Goal: Task Accomplishment & Management: Manage account settings

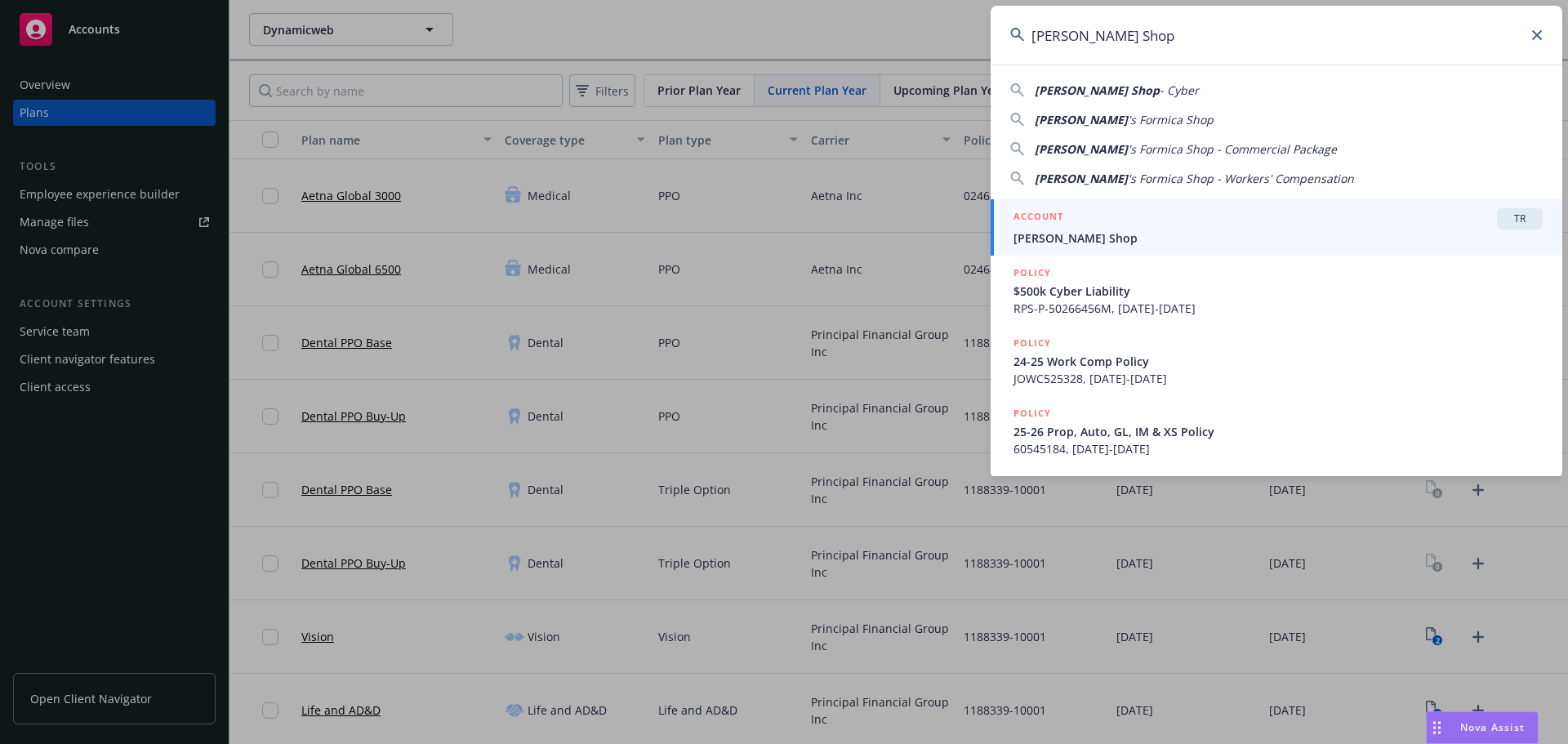
type input "[PERSON_NAME] Shop"
click at [1215, 242] on span "[PERSON_NAME] Shop" at bounding box center [1278, 238] width 529 height 17
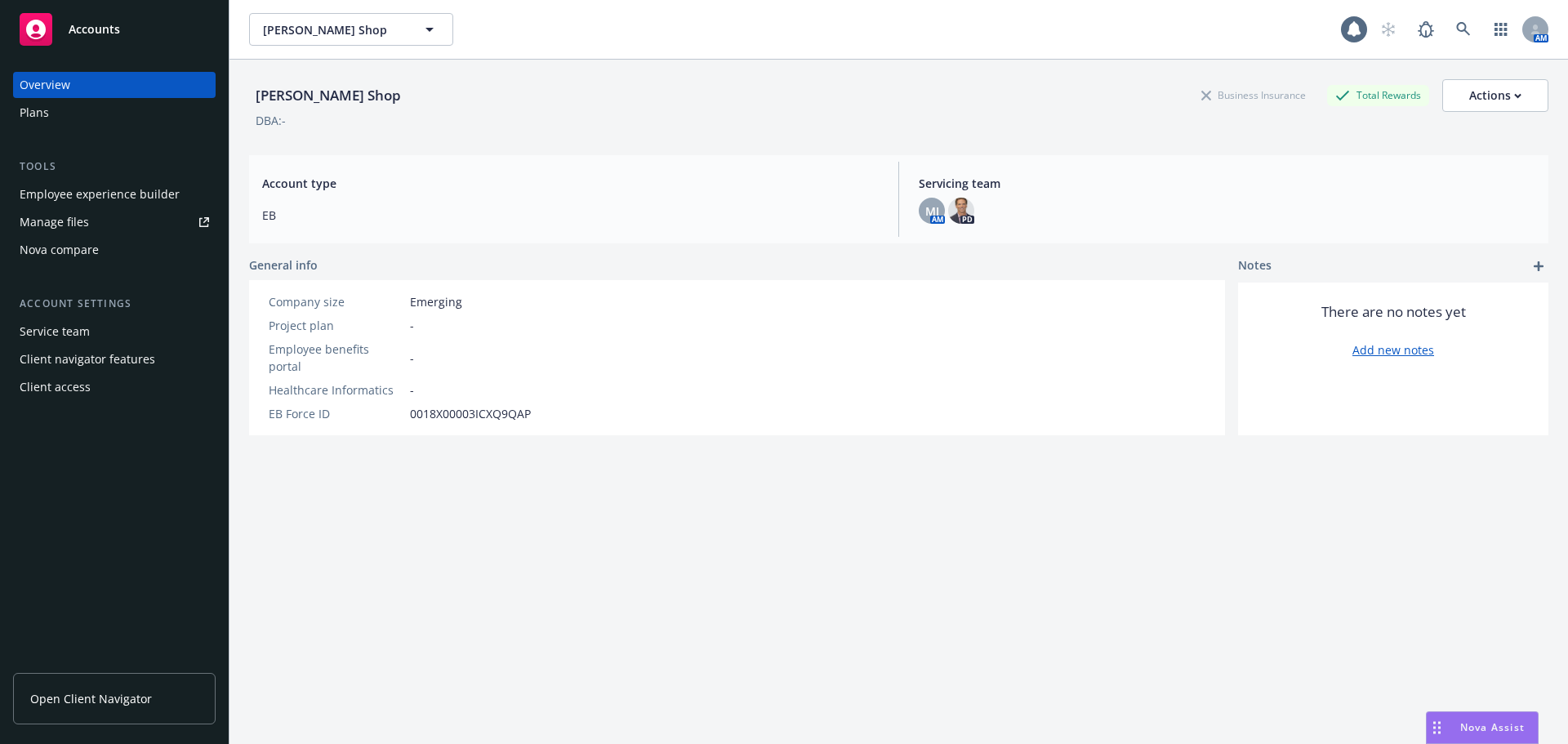
click at [59, 96] on div "Overview" at bounding box center [45, 85] width 50 height 26
click at [51, 115] on div "Plans" at bounding box center [115, 112] width 190 height 26
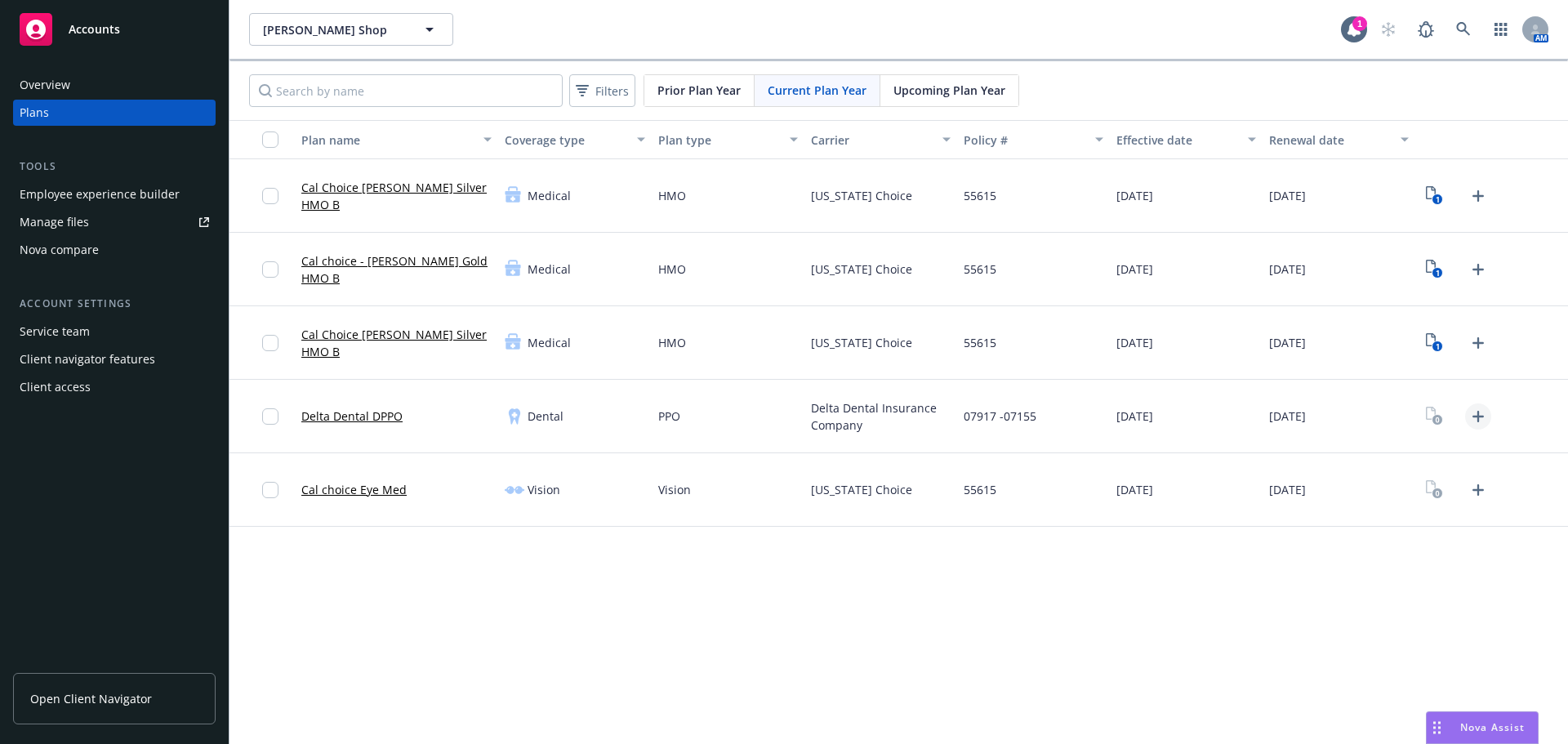
click at [1470, 420] on icon "Upload Plan Documents" at bounding box center [1478, 416] width 20 height 20
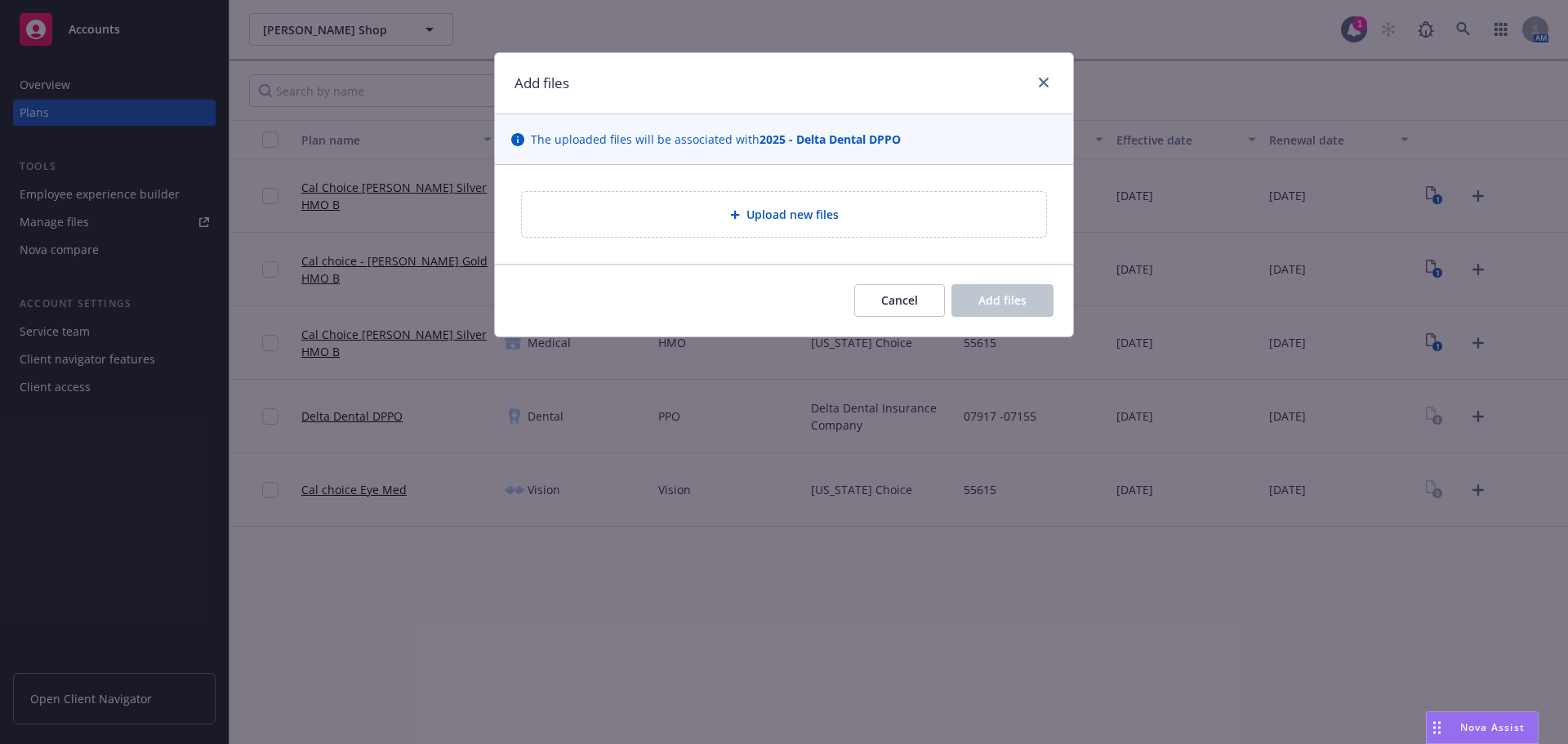
click at [769, 224] on div "Upload new files" at bounding box center [784, 215] width 498 height 19
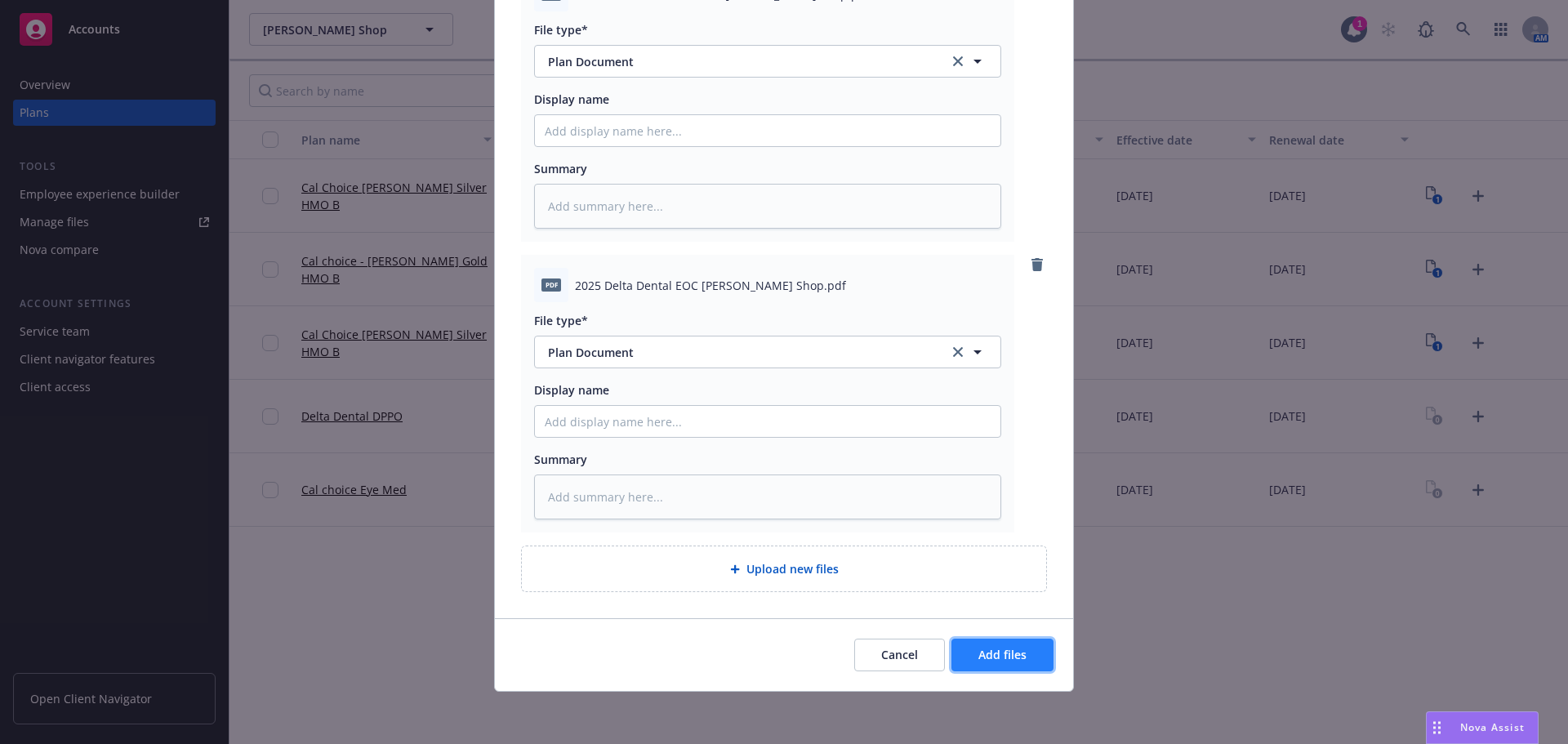
click at [1010, 641] on button "Add files" at bounding box center [1002, 655] width 102 height 33
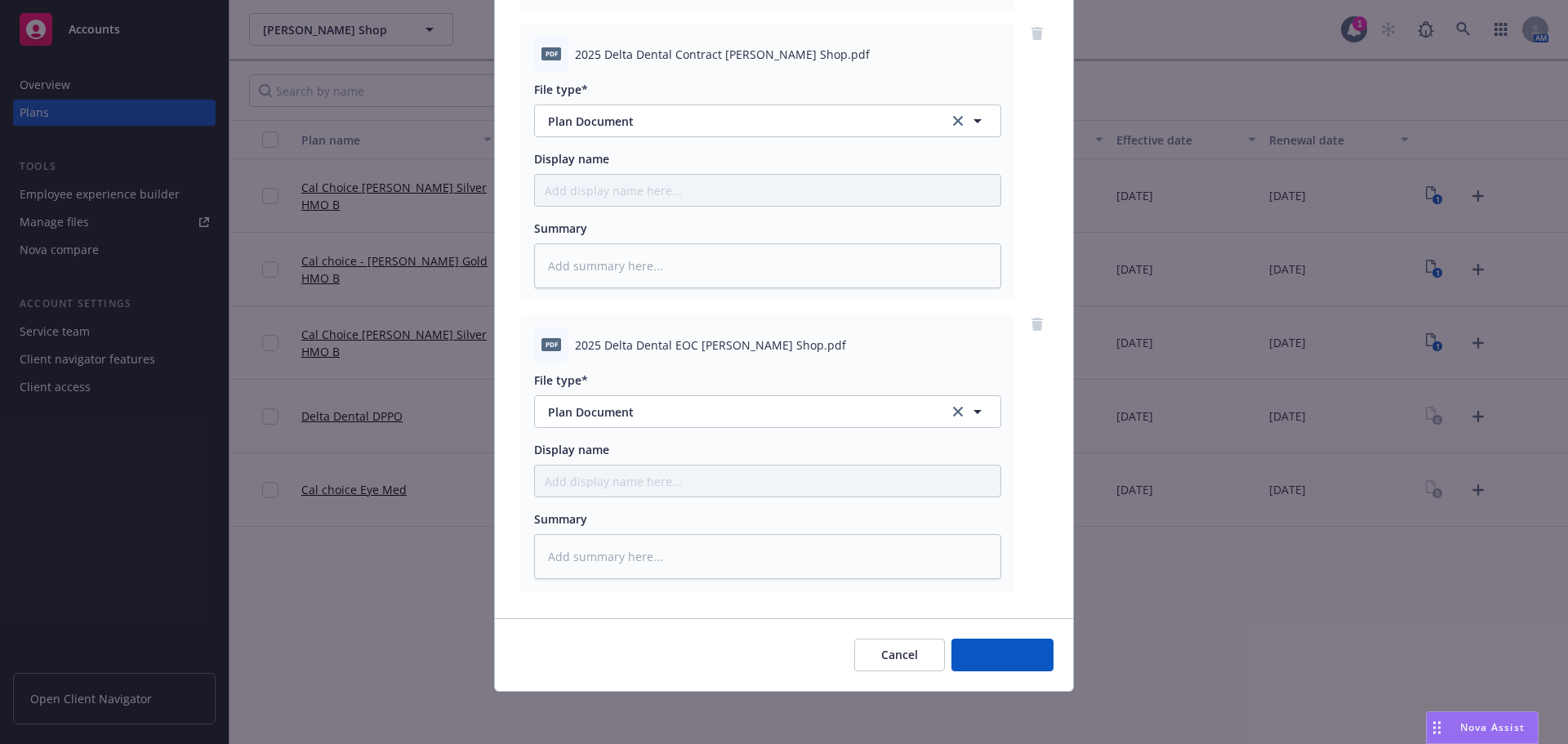
scroll to position [458, 0]
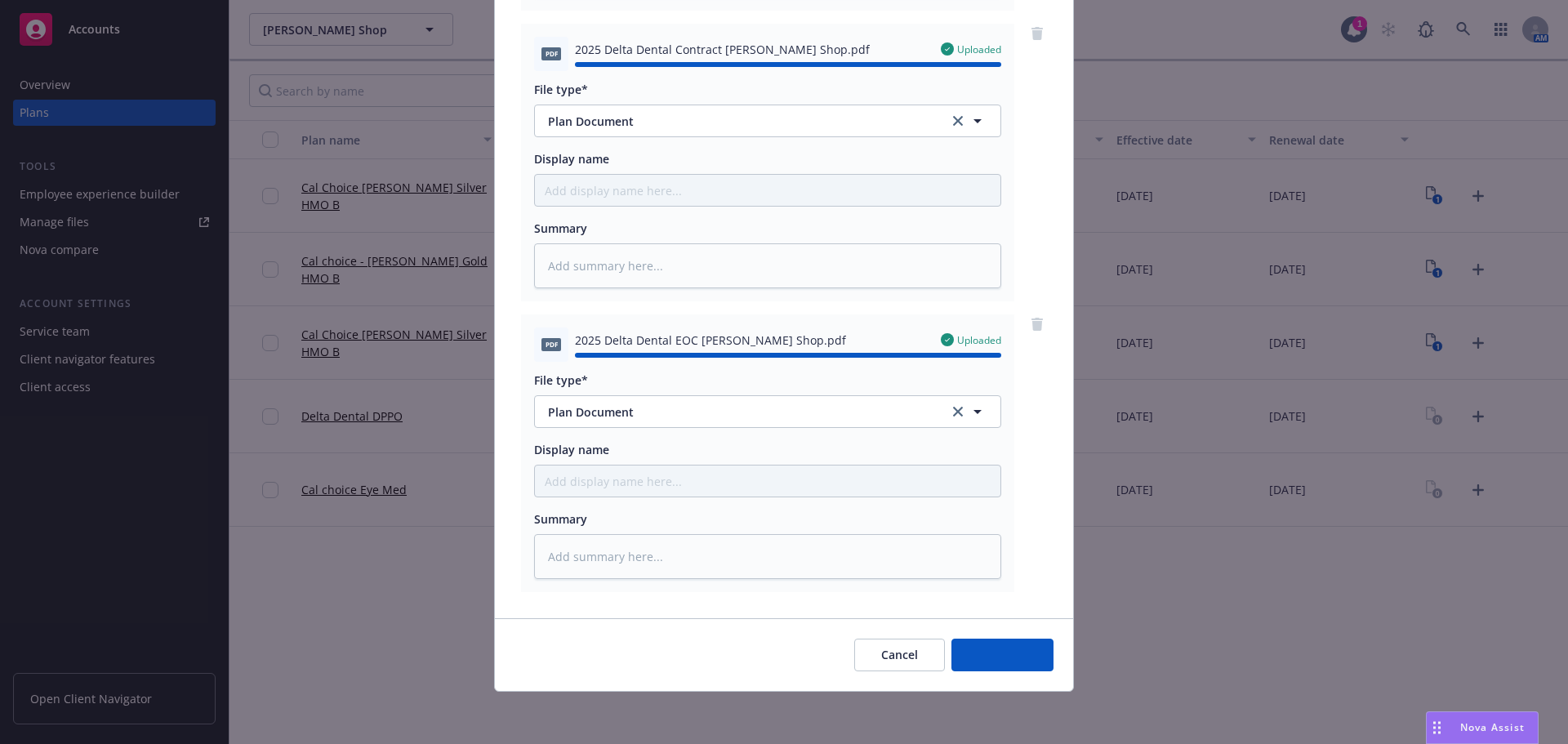
type textarea "x"
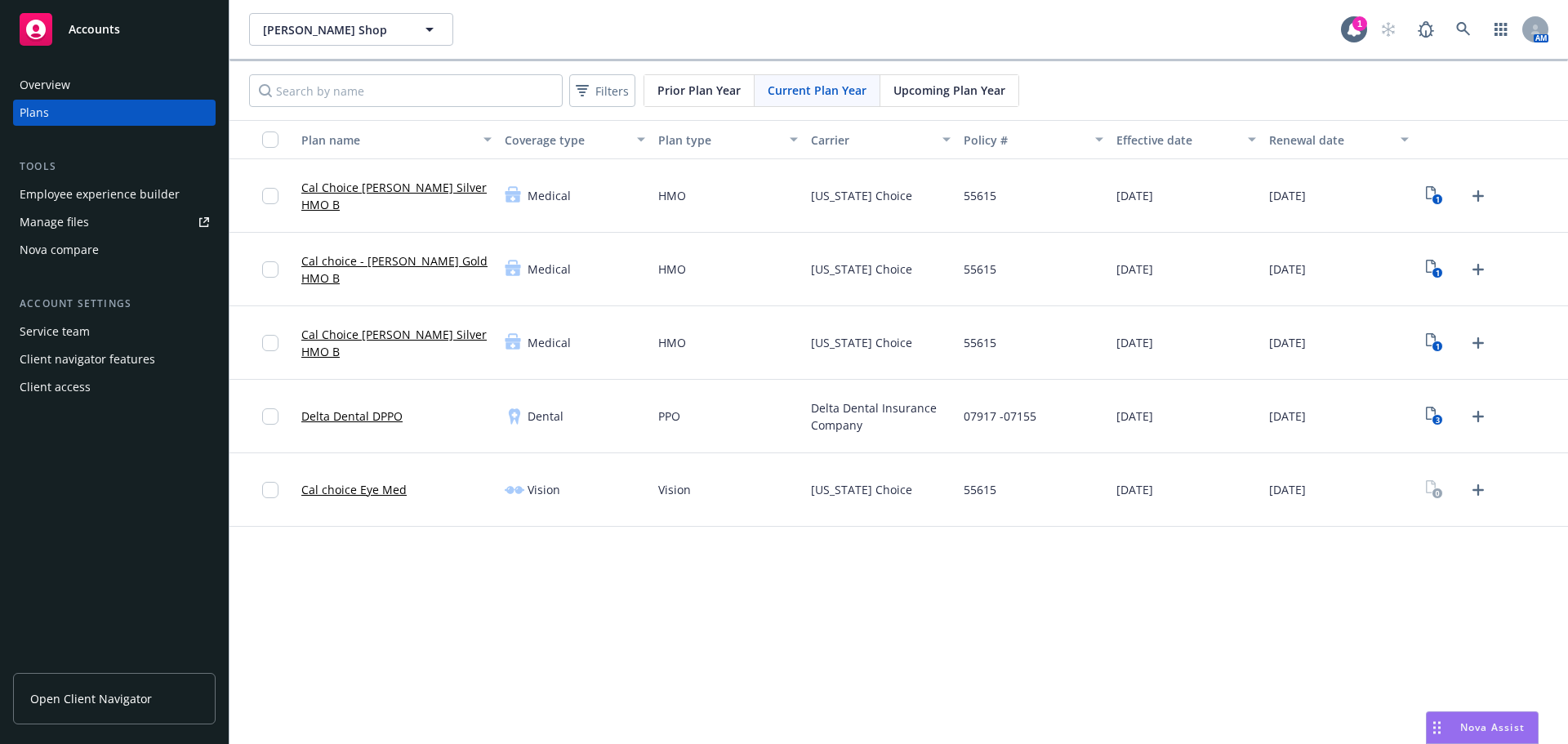
drag, startPoint x: 570, startPoint y: 593, endPoint x: 539, endPoint y: 600, distance: 31.8
click at [560, 595] on div "[PERSON_NAME] Shop [PERSON_NAME] Shop 1 AM Filters Prior Plan Year Current Plan…" at bounding box center [899, 372] width 1339 height 744
click at [1477, 19] on link at bounding box center [1464, 30] width 33 height 33
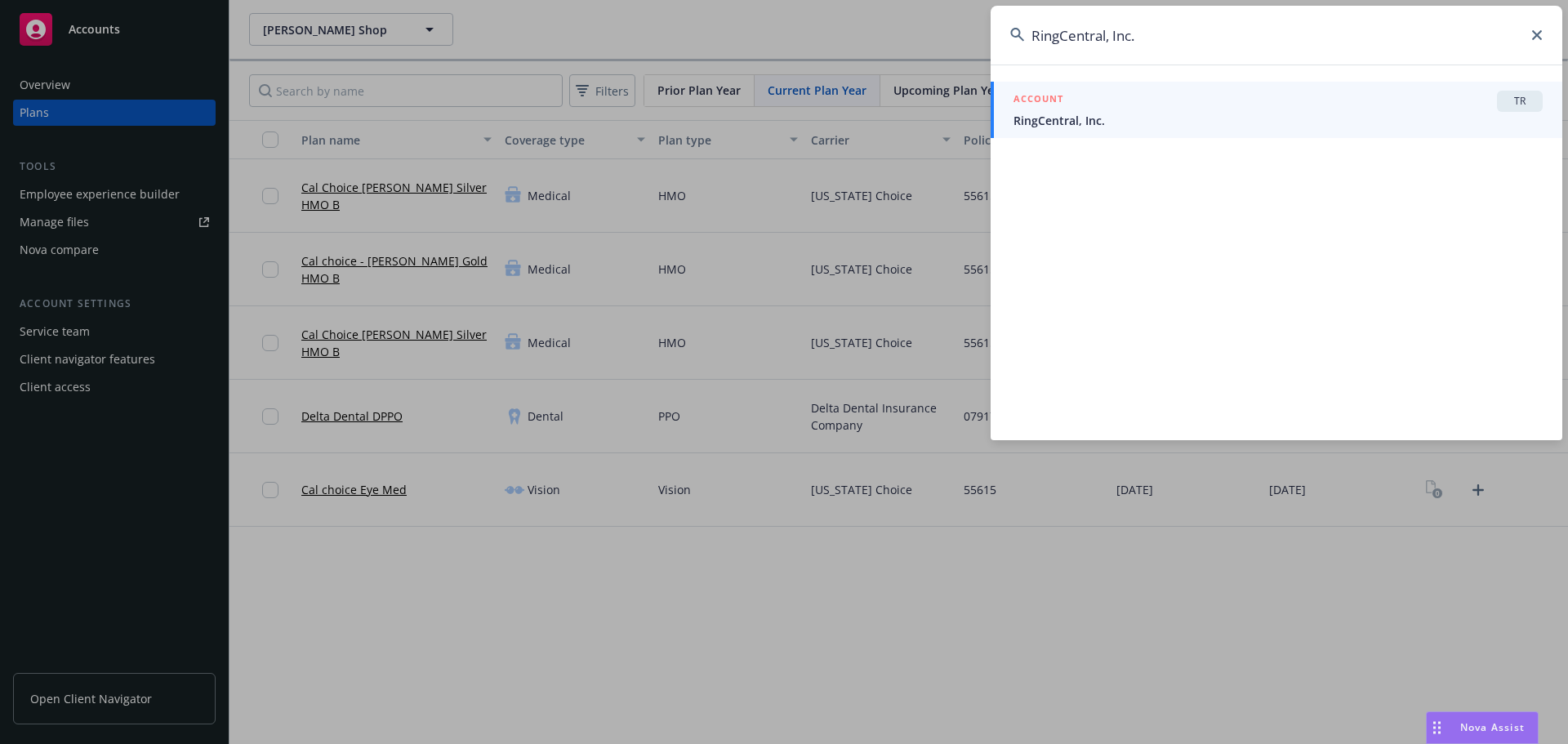
type input "RingCentral, Inc."
click at [1188, 114] on span "RingCentral, Inc." at bounding box center [1278, 121] width 529 height 17
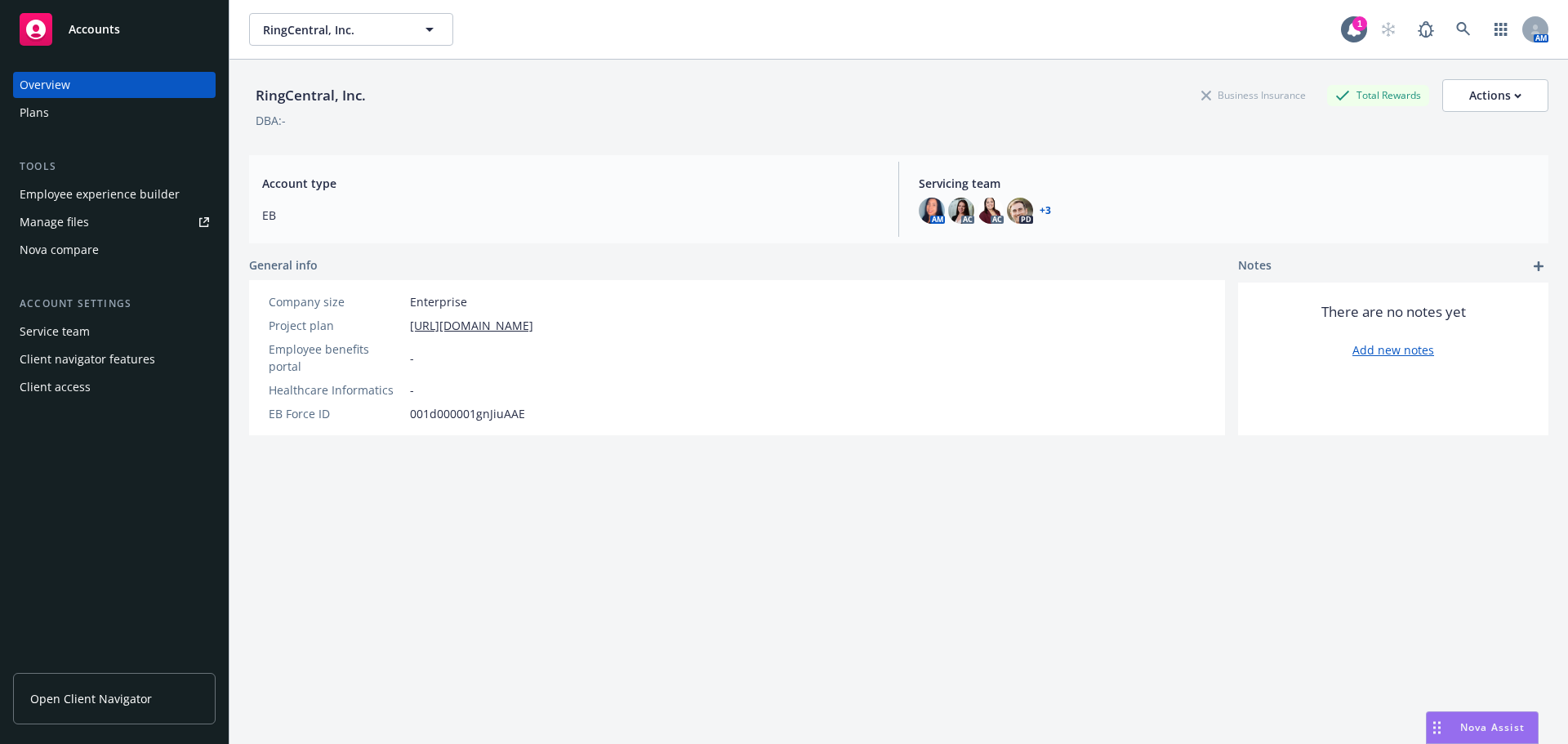
click at [77, 112] on div "Plans" at bounding box center [115, 112] width 190 height 26
